Goal: Use online tool/utility: Utilize a website feature to perform a specific function

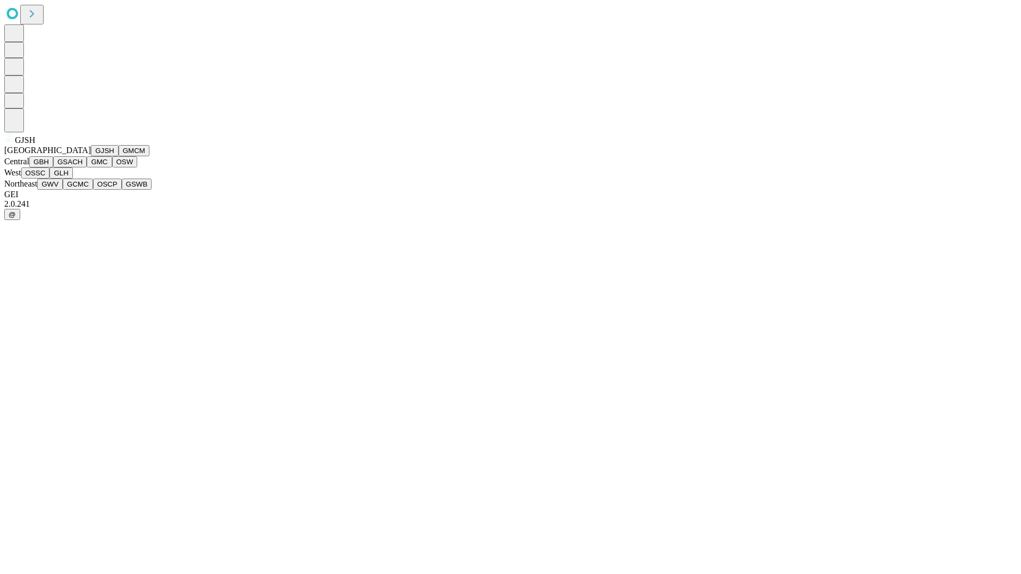
click at [91, 156] on button "GJSH" at bounding box center [105, 150] width 28 height 11
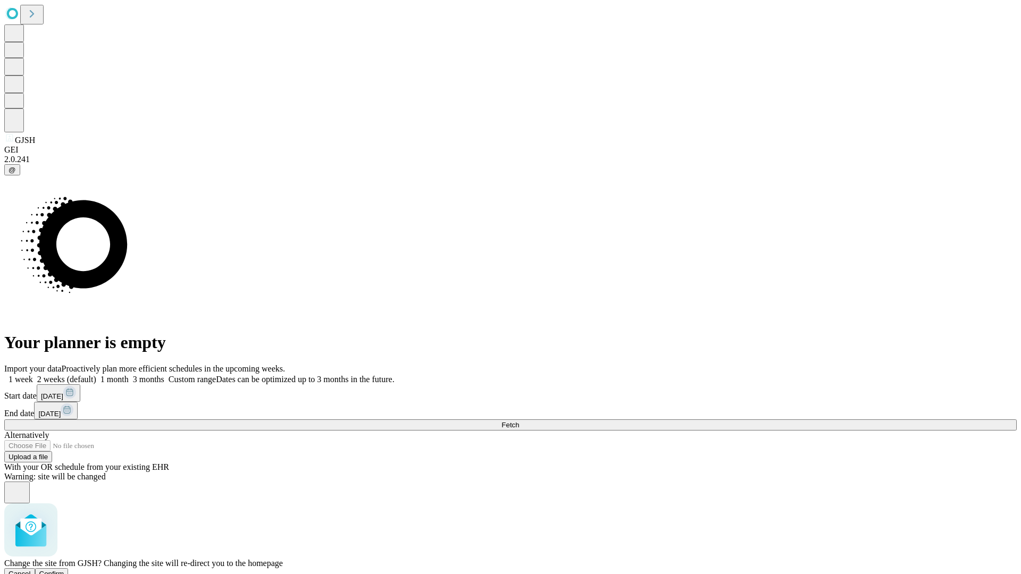
click at [64, 570] on span "Confirm" at bounding box center [51, 574] width 25 height 8
click at [96, 375] on label "2 weeks (default)" at bounding box center [64, 379] width 63 height 9
click at [519, 421] on span "Fetch" at bounding box center [511, 425] width 18 height 8
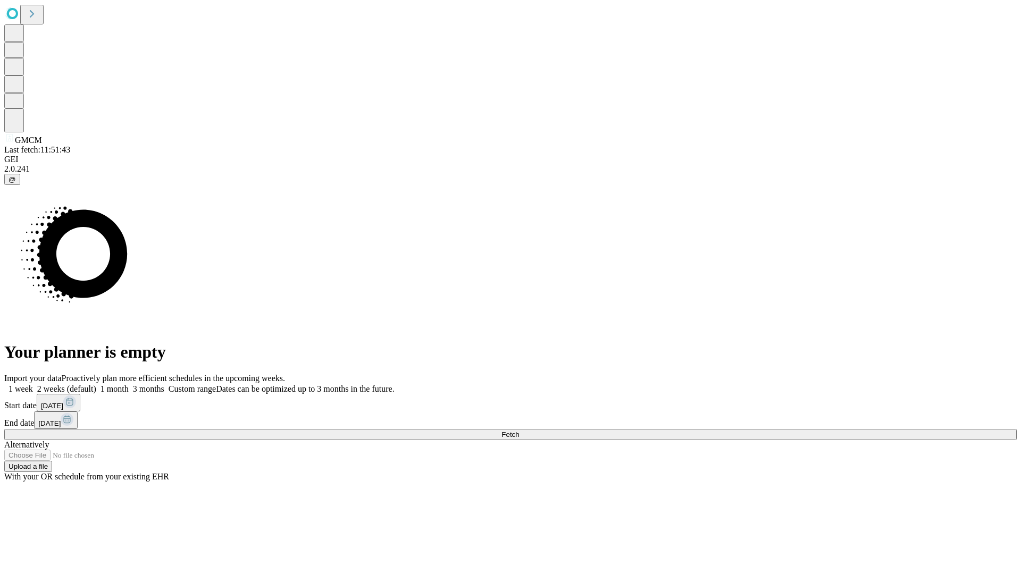
click at [519, 431] on span "Fetch" at bounding box center [511, 435] width 18 height 8
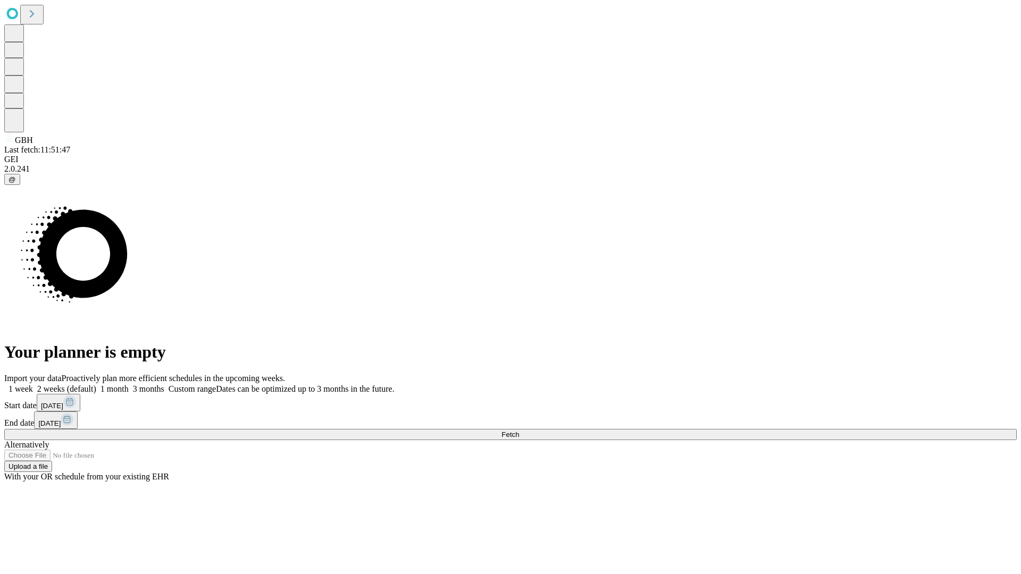
click at [96, 385] on label "2 weeks (default)" at bounding box center [64, 389] width 63 height 9
click at [519, 431] on span "Fetch" at bounding box center [511, 435] width 18 height 8
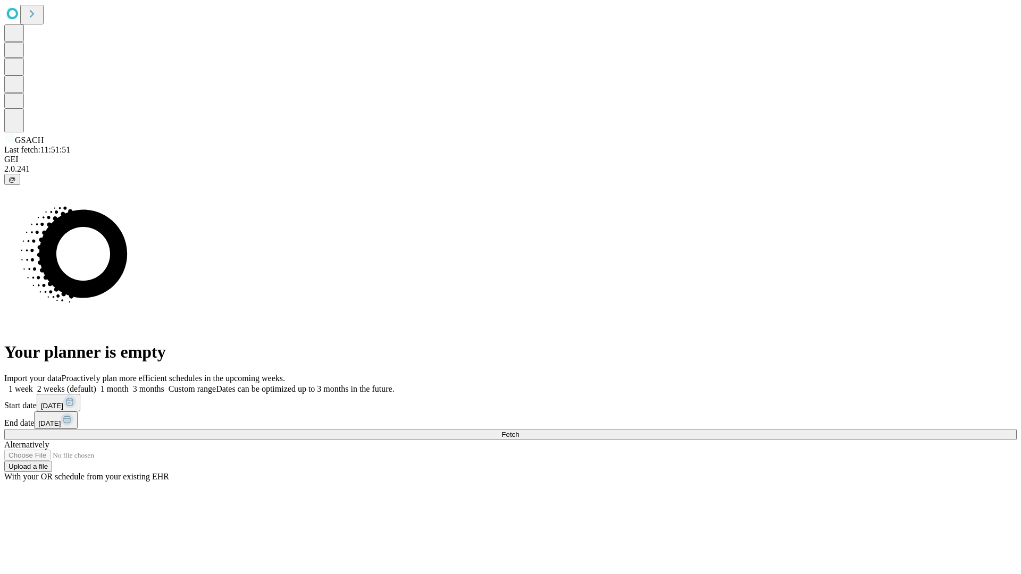
click at [96, 385] on label "2 weeks (default)" at bounding box center [64, 389] width 63 height 9
click at [519, 431] on span "Fetch" at bounding box center [511, 435] width 18 height 8
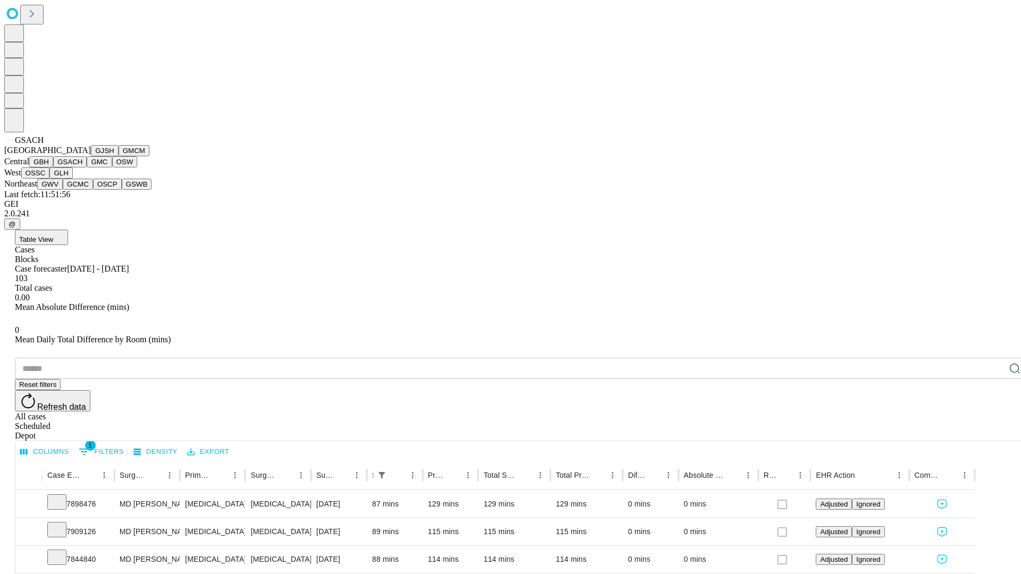
click at [87, 168] on button "GMC" at bounding box center [99, 161] width 25 height 11
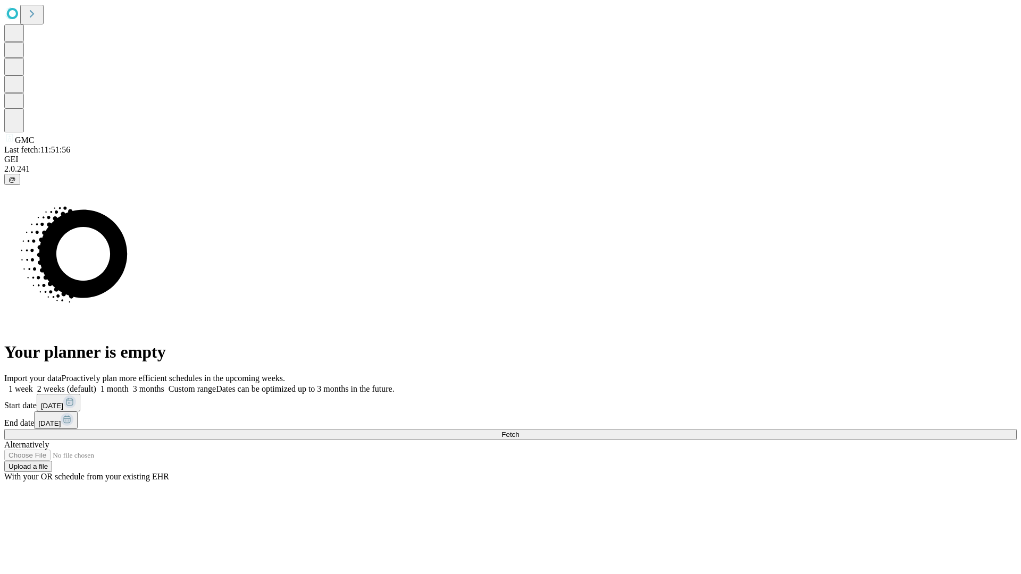
click at [96, 385] on label "2 weeks (default)" at bounding box center [64, 389] width 63 height 9
click at [519, 431] on span "Fetch" at bounding box center [511, 435] width 18 height 8
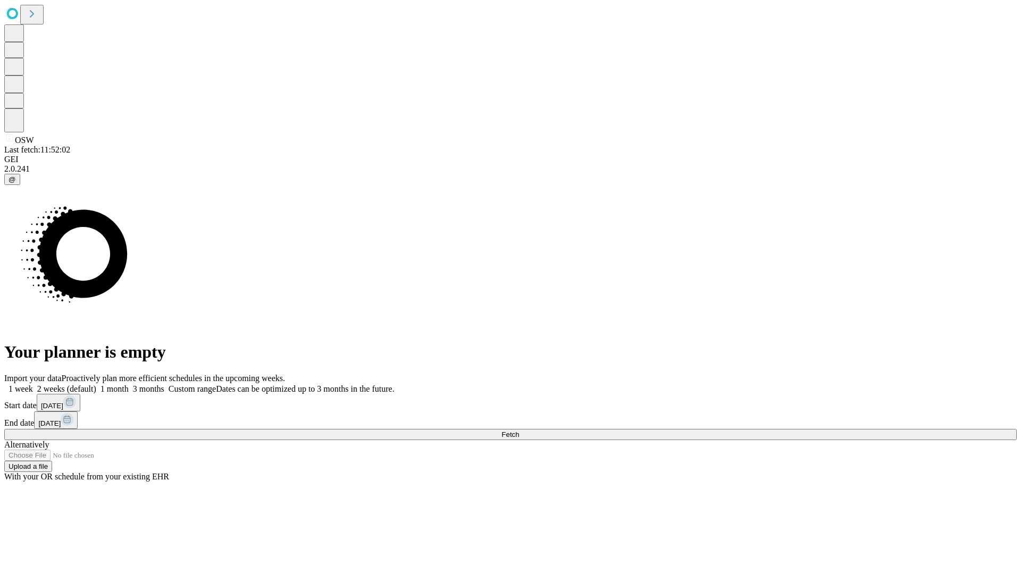
click at [96, 385] on label "2 weeks (default)" at bounding box center [64, 389] width 63 height 9
click at [519, 431] on span "Fetch" at bounding box center [511, 435] width 18 height 8
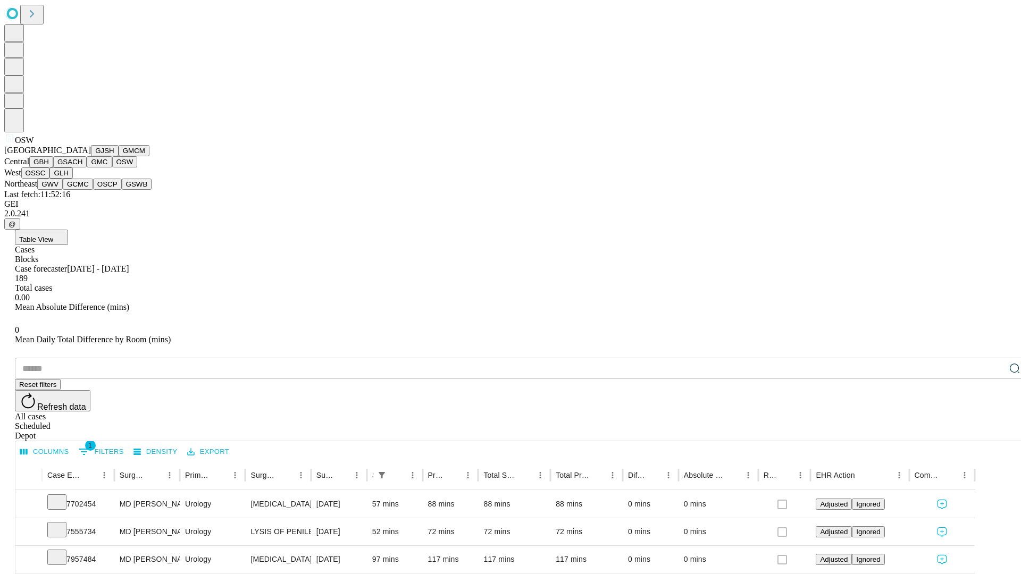
click at [50, 179] on button "OSSC" at bounding box center [35, 173] width 29 height 11
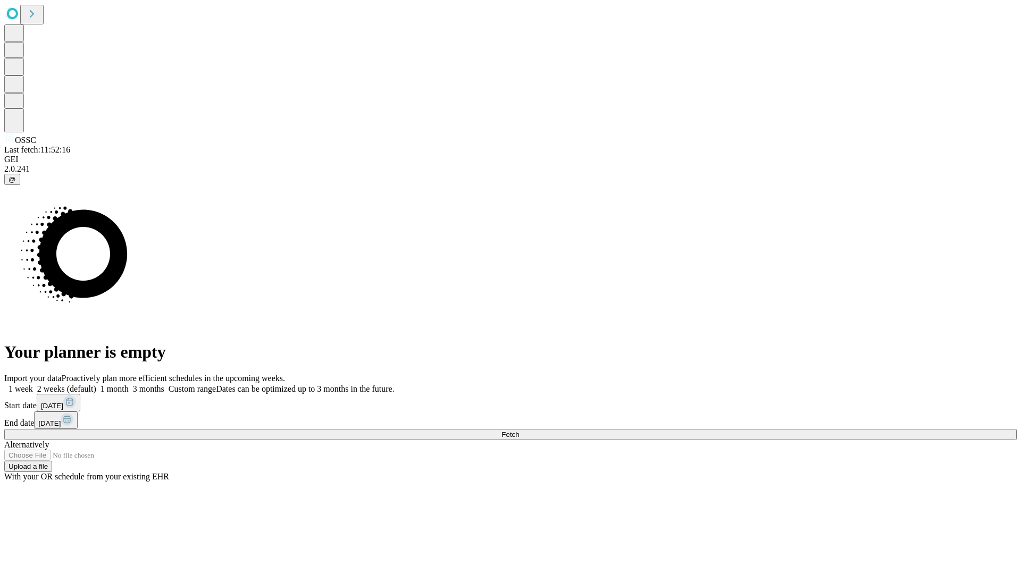
click at [96, 385] on label "2 weeks (default)" at bounding box center [64, 389] width 63 height 9
click at [519, 431] on span "Fetch" at bounding box center [511, 435] width 18 height 8
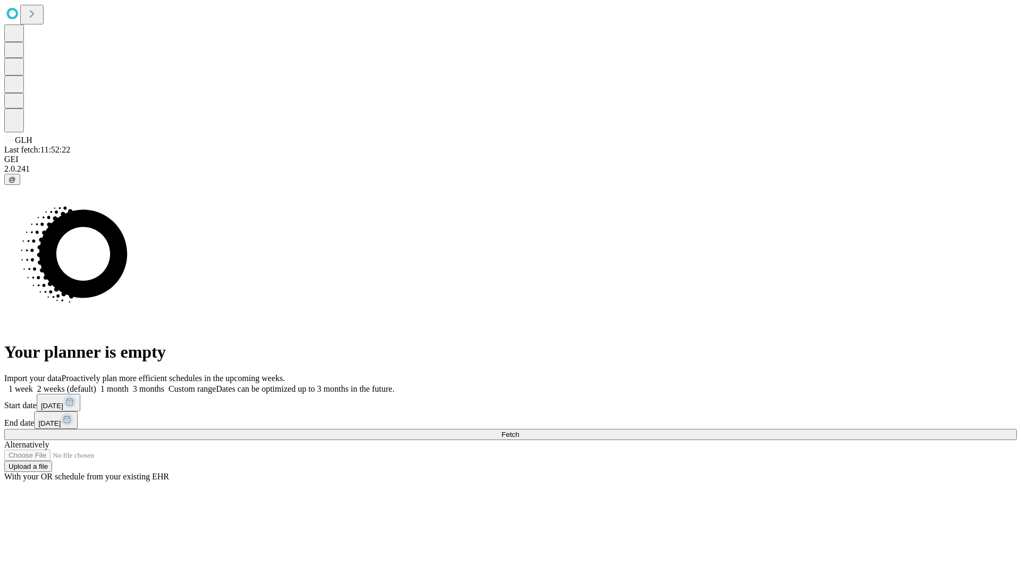
click at [96, 385] on label "2 weeks (default)" at bounding box center [64, 389] width 63 height 9
click at [519, 431] on span "Fetch" at bounding box center [511, 435] width 18 height 8
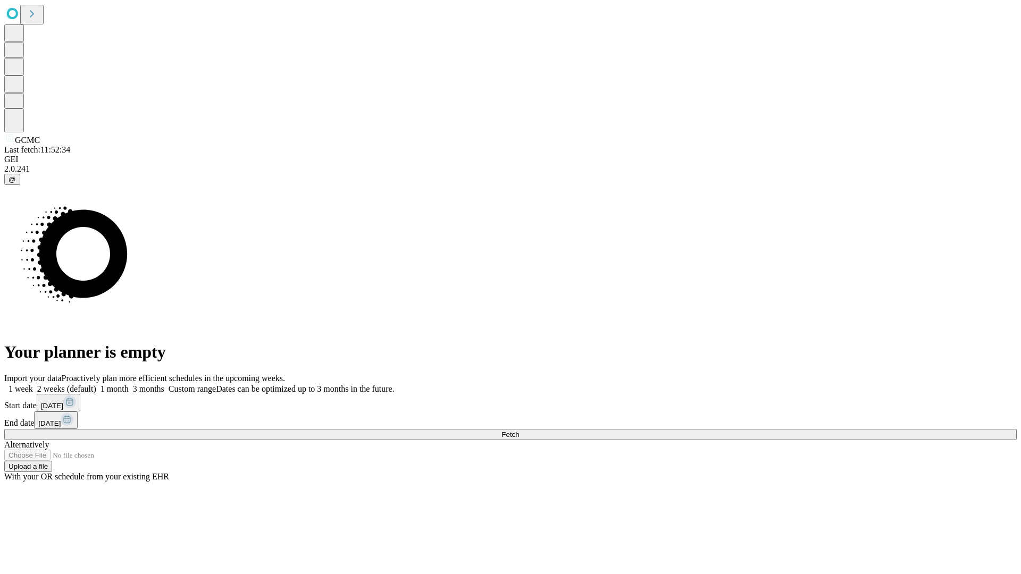
click at [96, 385] on label "2 weeks (default)" at bounding box center [64, 389] width 63 height 9
click at [519, 431] on span "Fetch" at bounding box center [511, 435] width 18 height 8
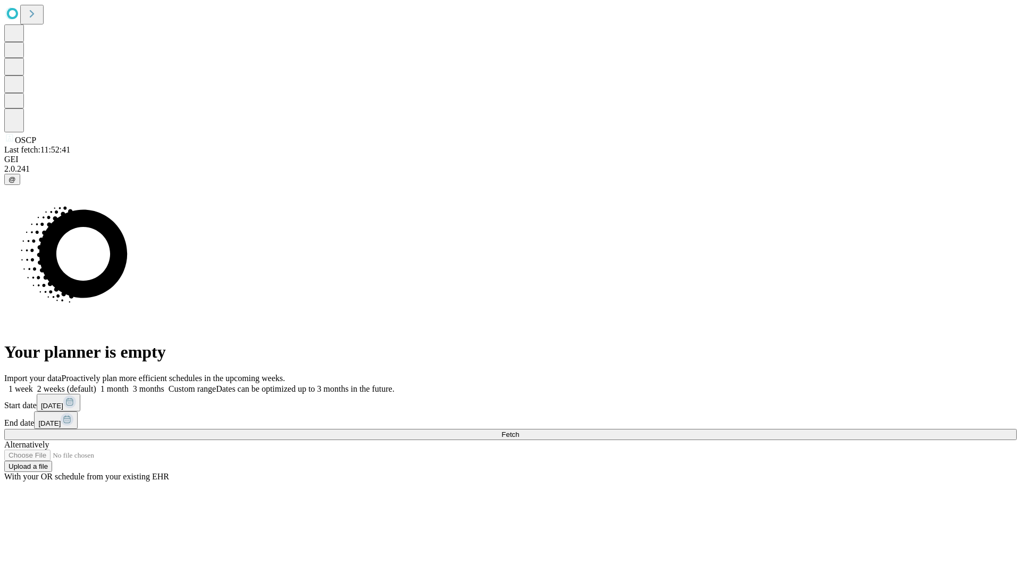
click at [96, 385] on label "2 weeks (default)" at bounding box center [64, 389] width 63 height 9
click at [519, 431] on span "Fetch" at bounding box center [511, 435] width 18 height 8
